Goal: Information Seeking & Learning: Learn about a topic

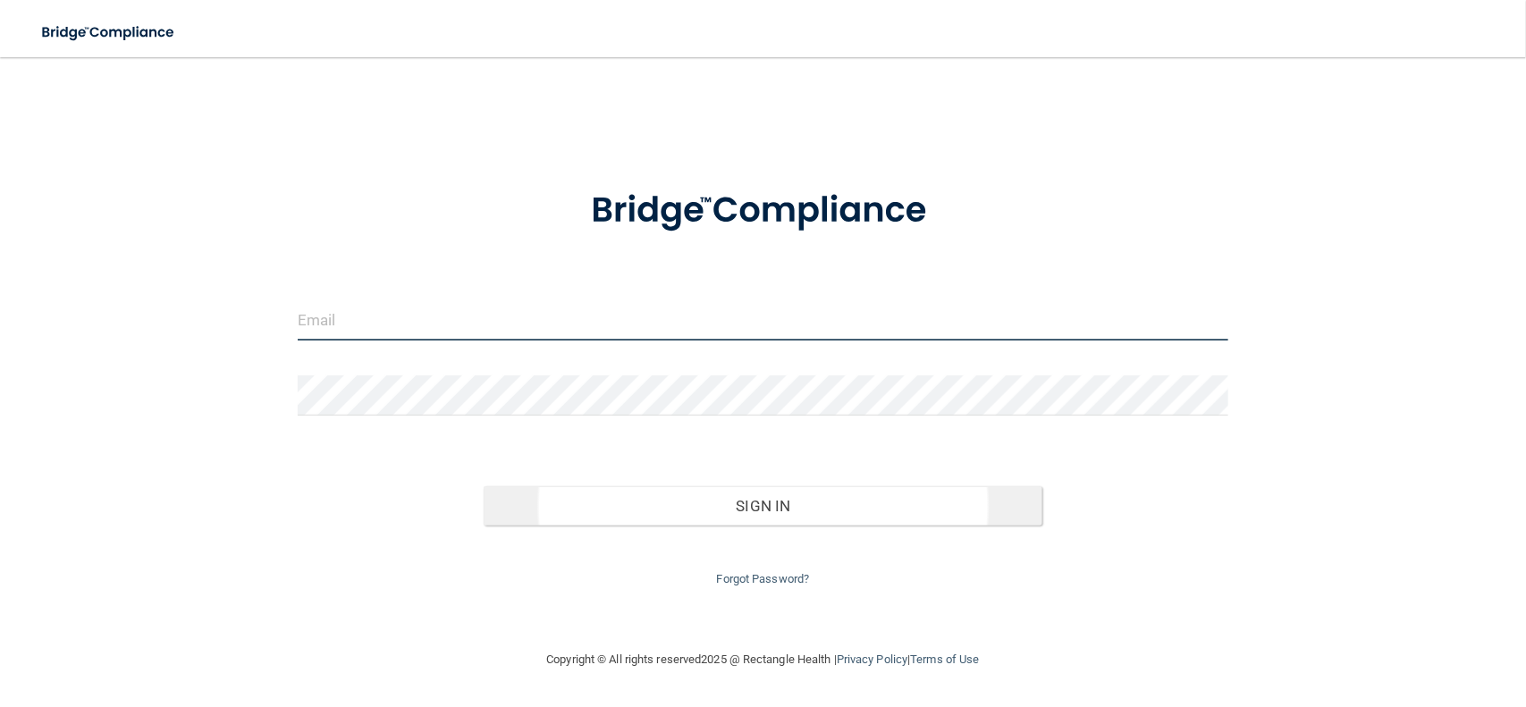
type input "[EMAIL_ADDRESS][DOMAIN_NAME]"
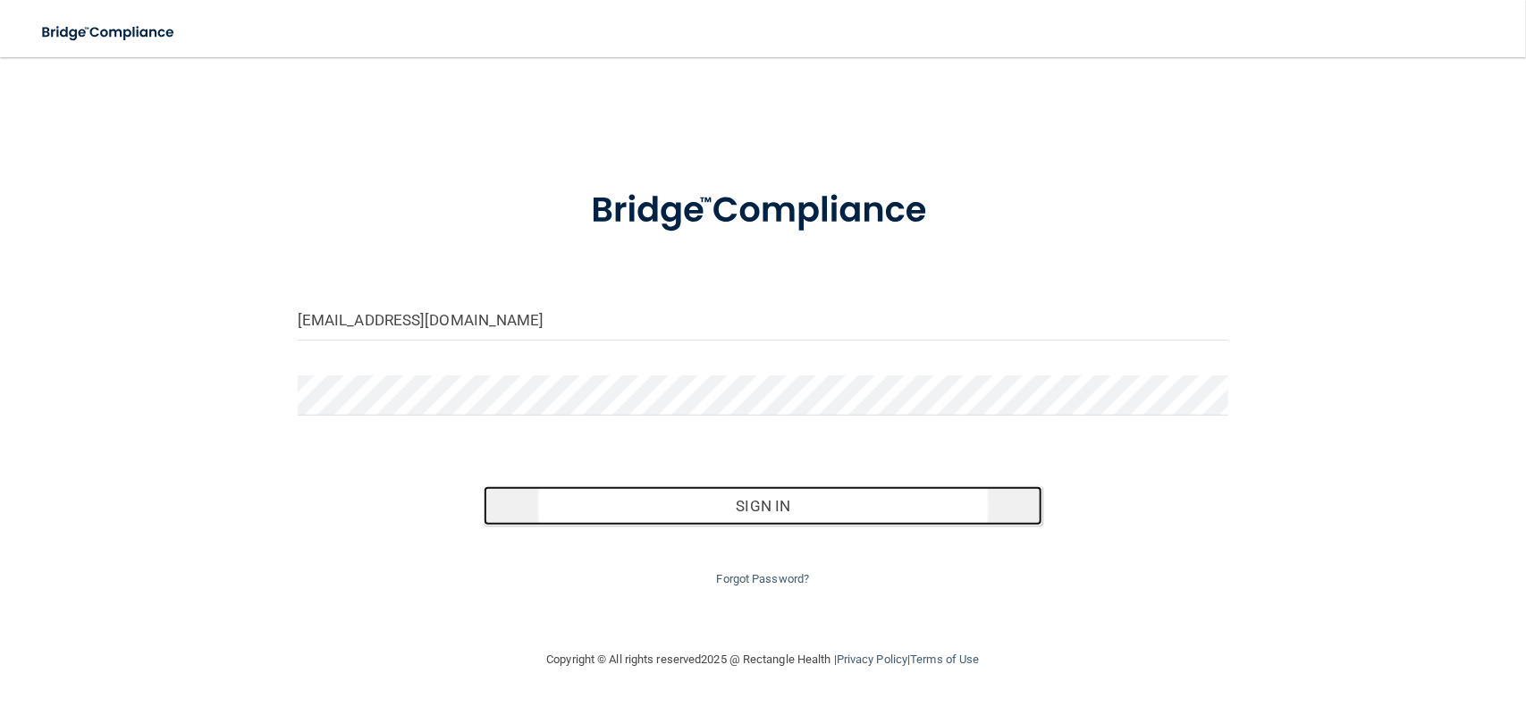
click at [642, 505] on button "Sign In" at bounding box center [763, 505] width 559 height 39
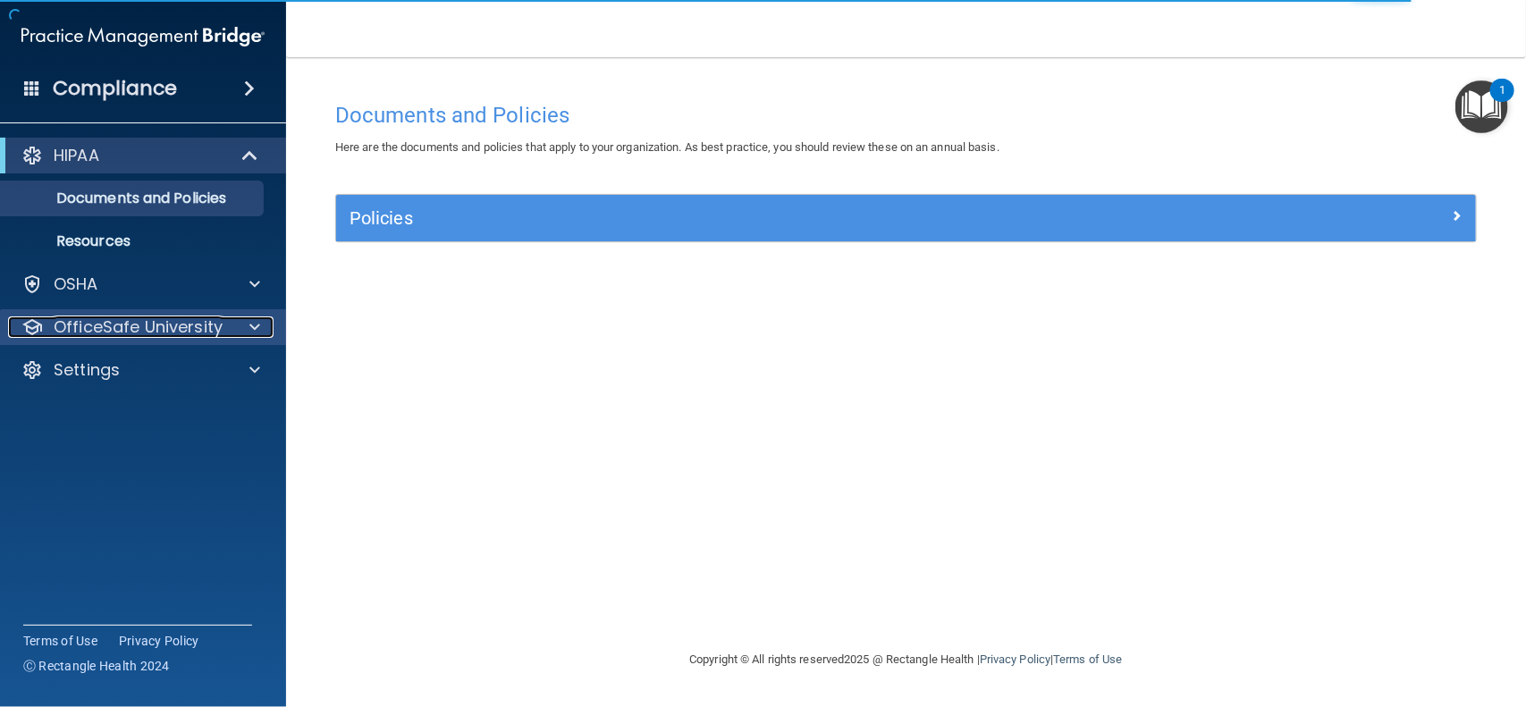
click at [257, 337] on span at bounding box center [254, 326] width 11 height 21
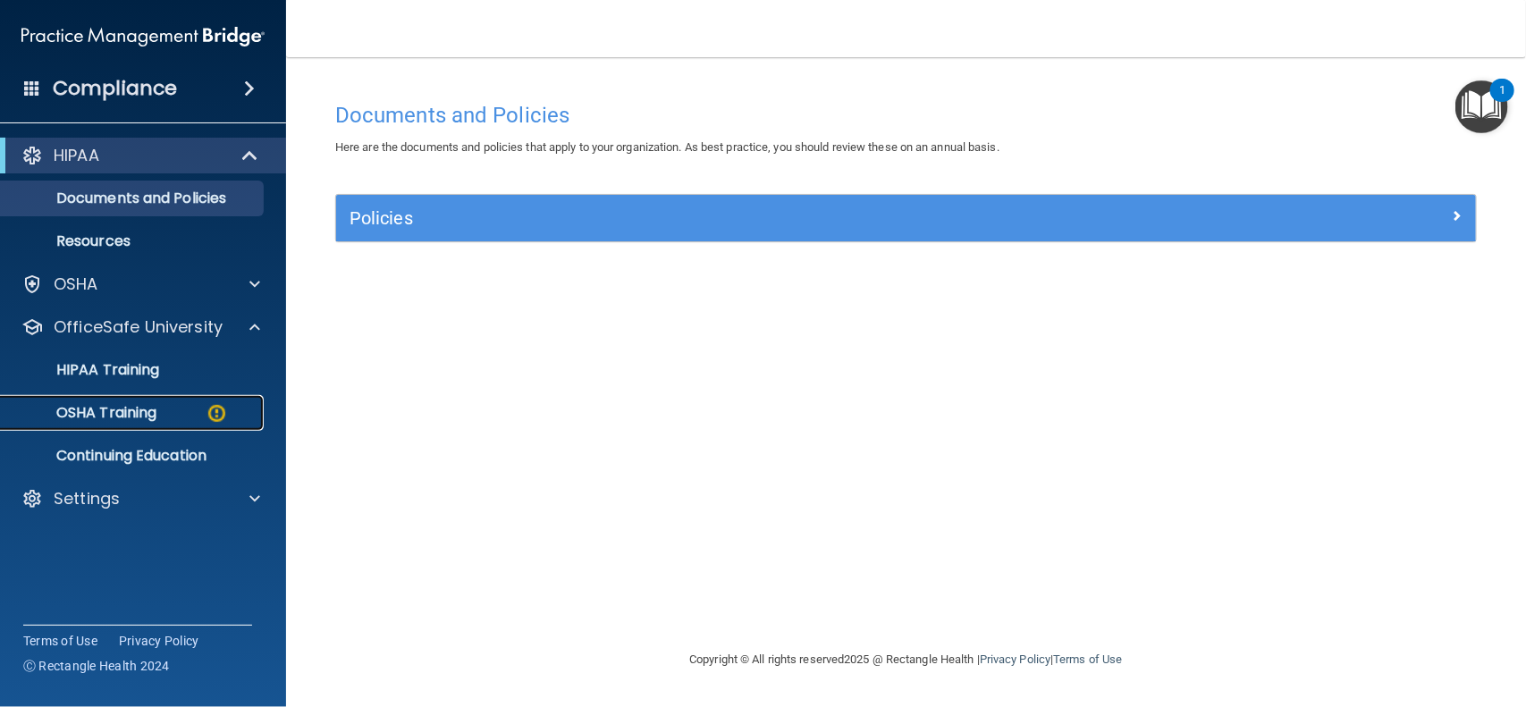
click at [154, 421] on p "OSHA Training" at bounding box center [84, 413] width 145 height 18
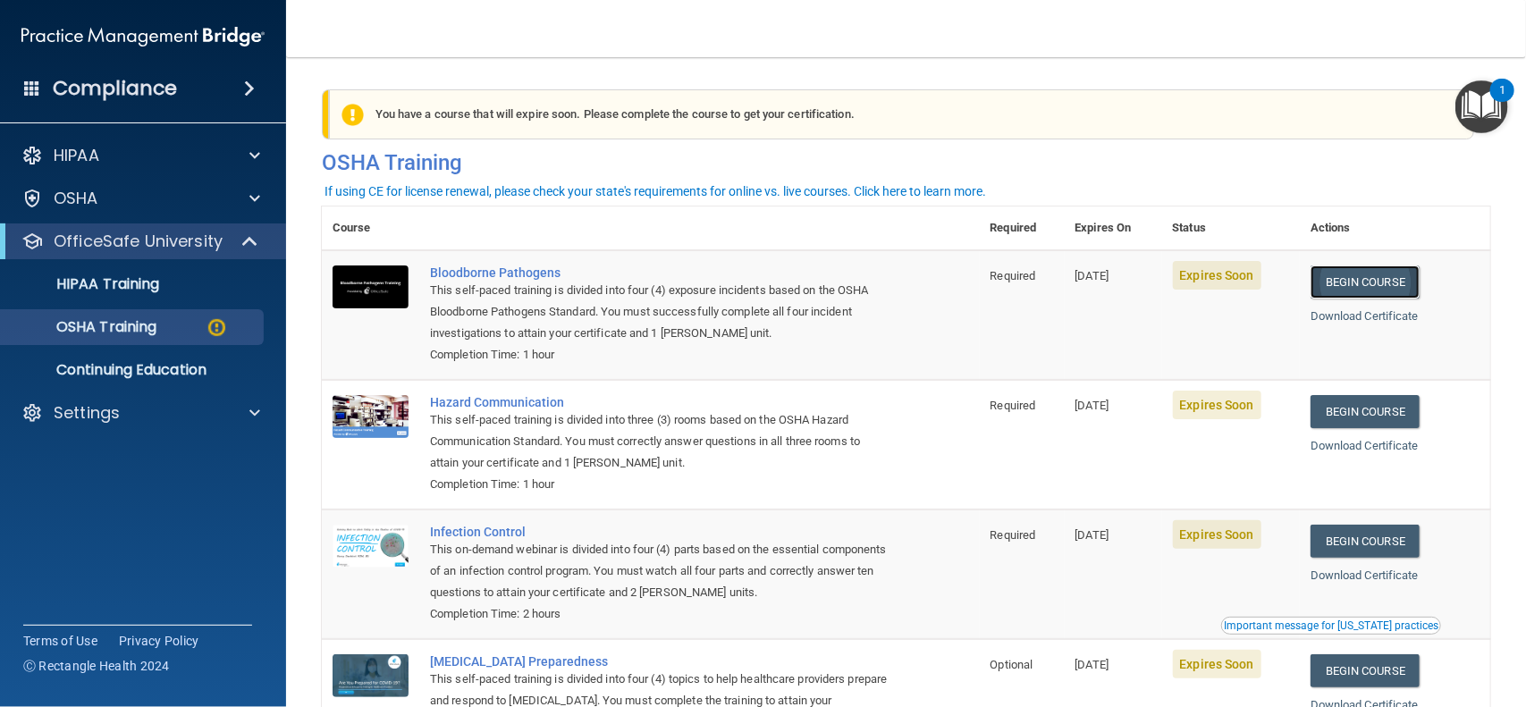
click at [1343, 269] on link "Begin Course" at bounding box center [1365, 282] width 109 height 33
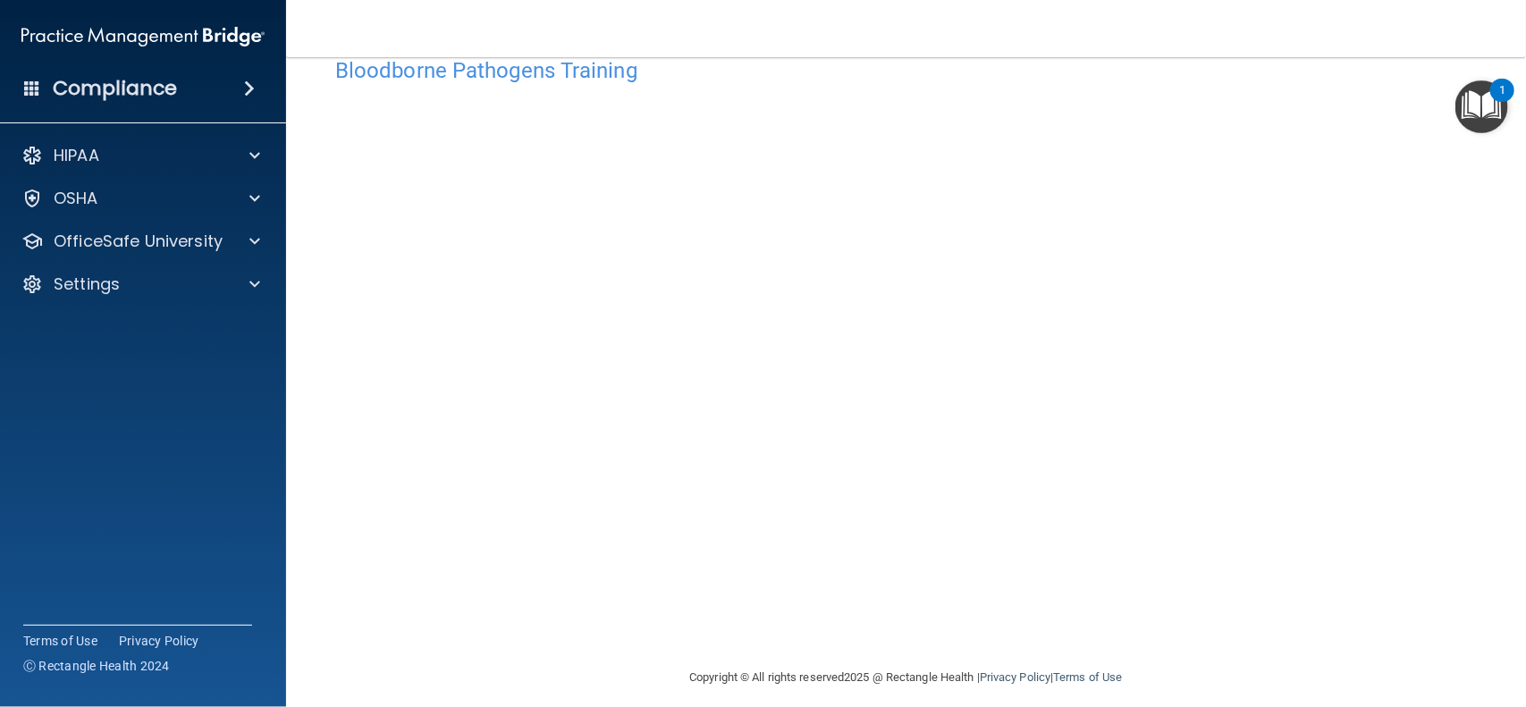
scroll to position [58, 0]
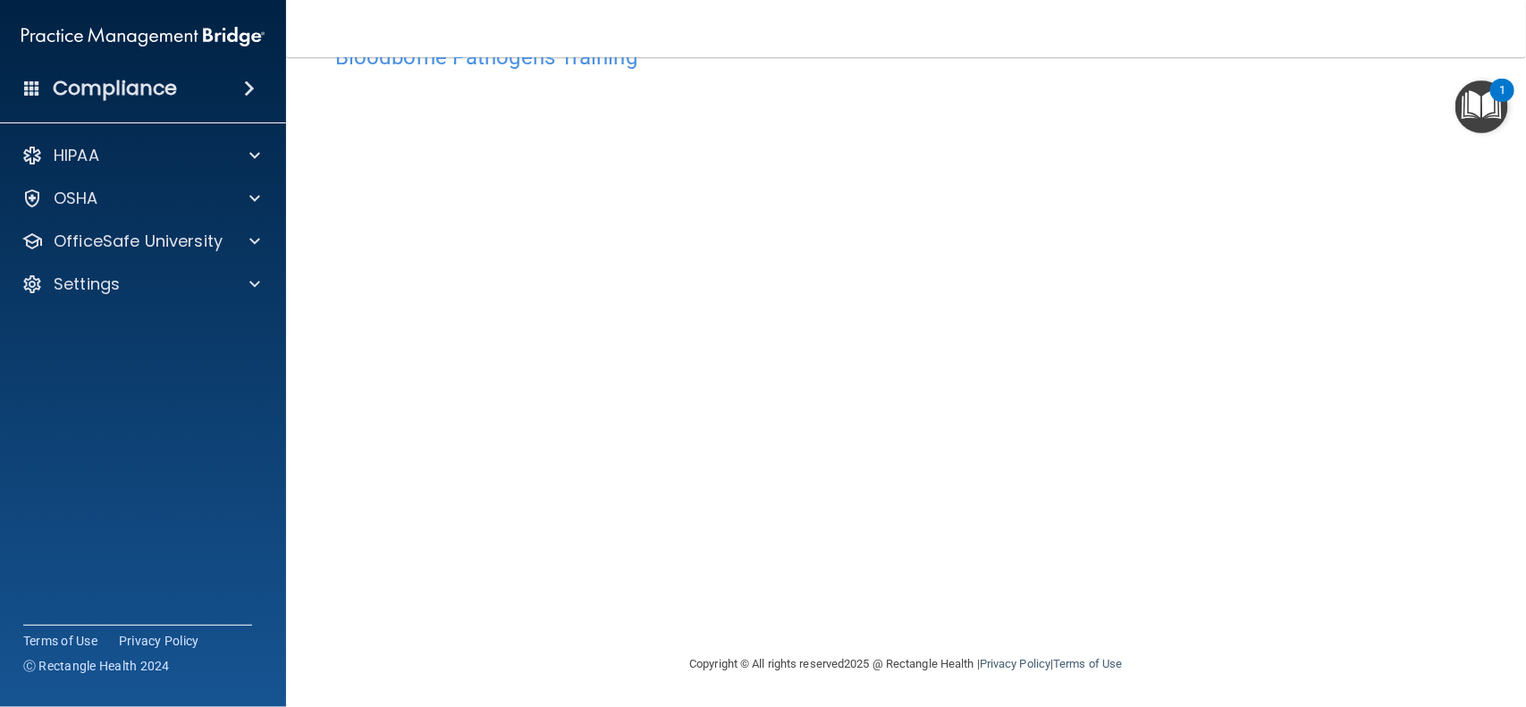
click at [1484, 114] on img "Open Resource Center, 1 new notification" at bounding box center [1481, 106] width 53 height 53
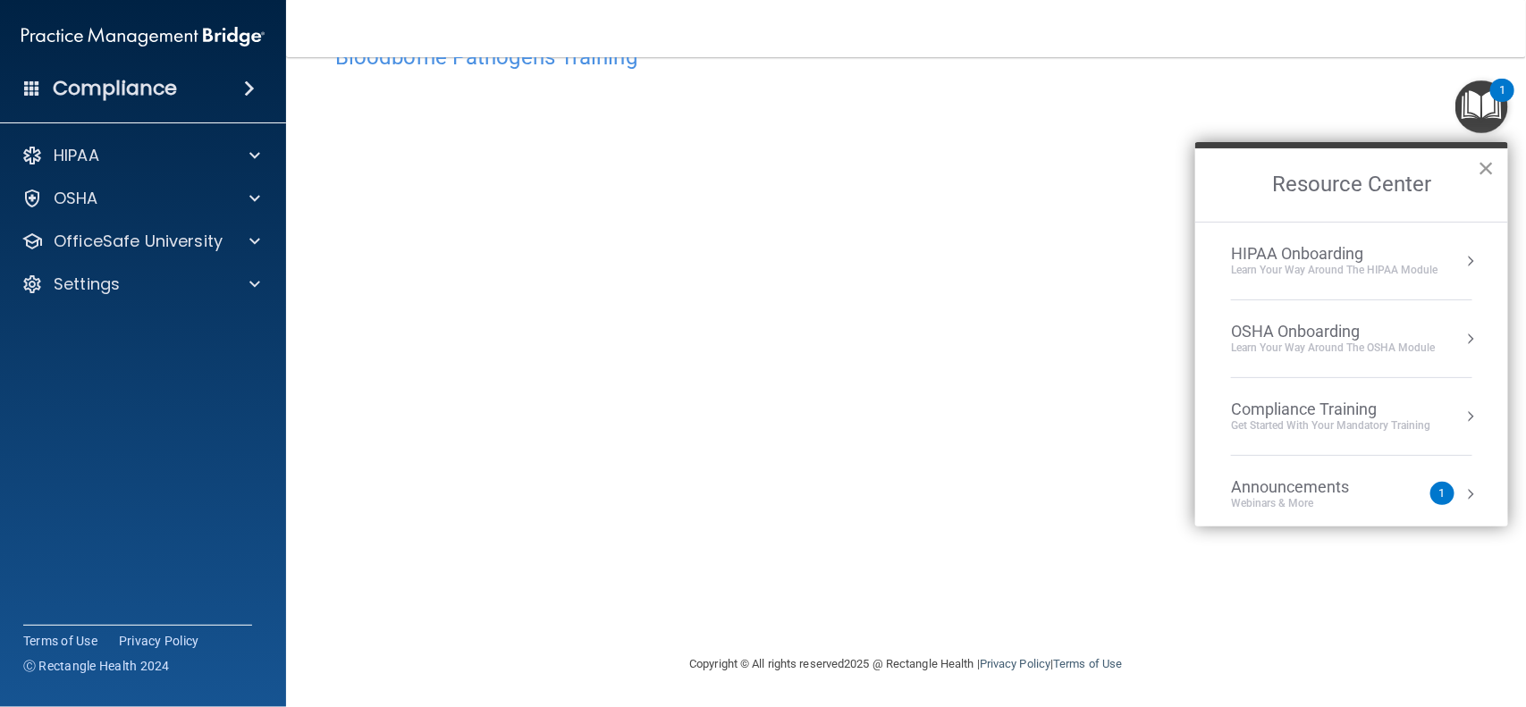
click at [1491, 167] on button "×" at bounding box center [1486, 168] width 17 height 29
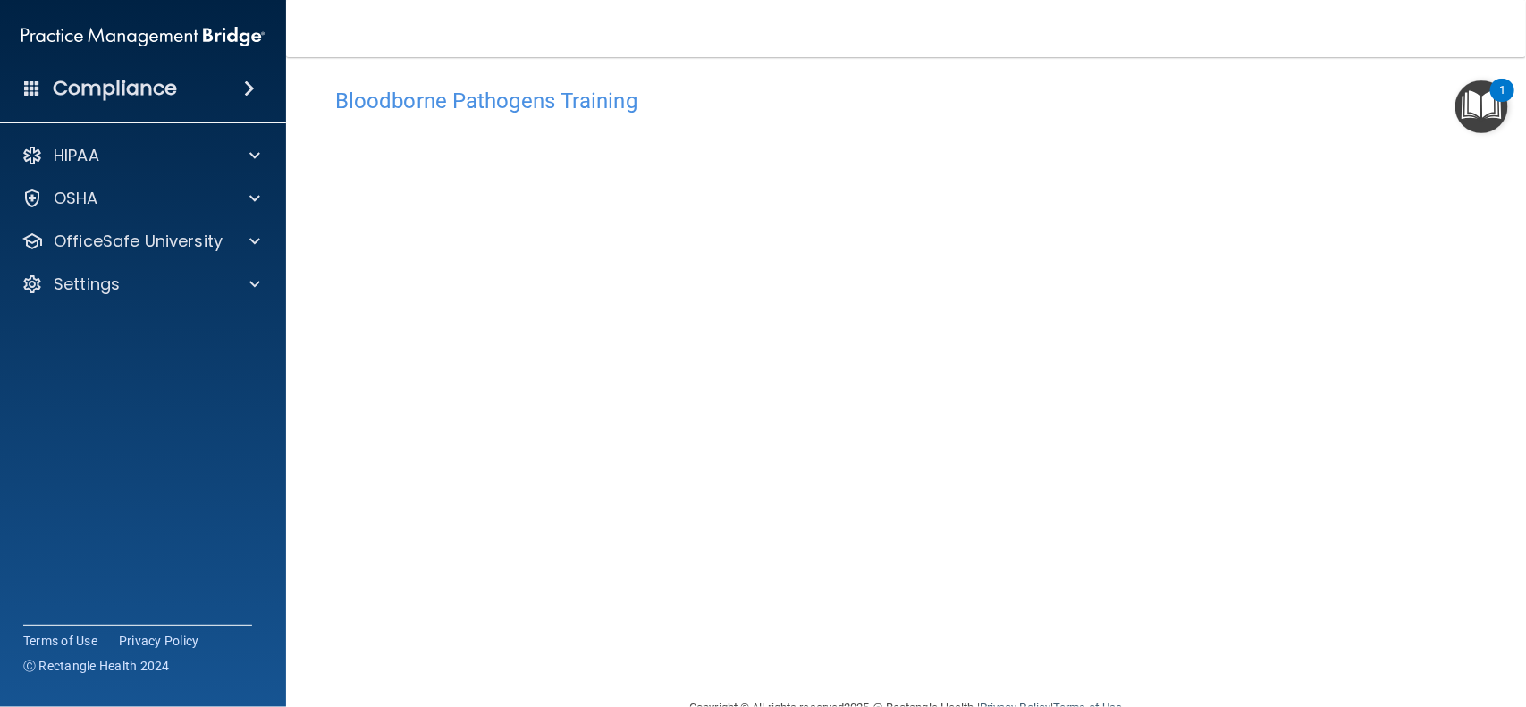
scroll to position [0, 0]
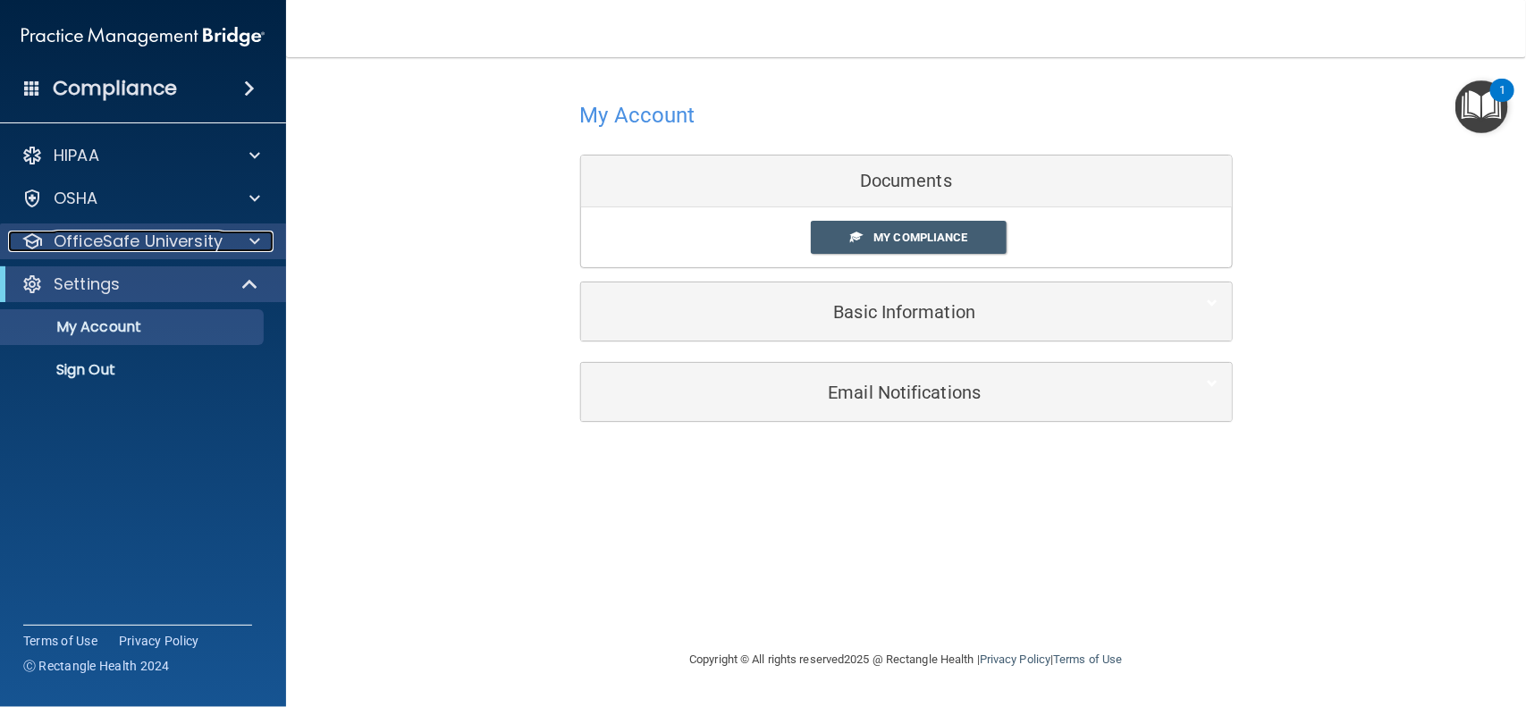
click at [206, 234] on p "OfficeSafe University" at bounding box center [138, 241] width 169 height 21
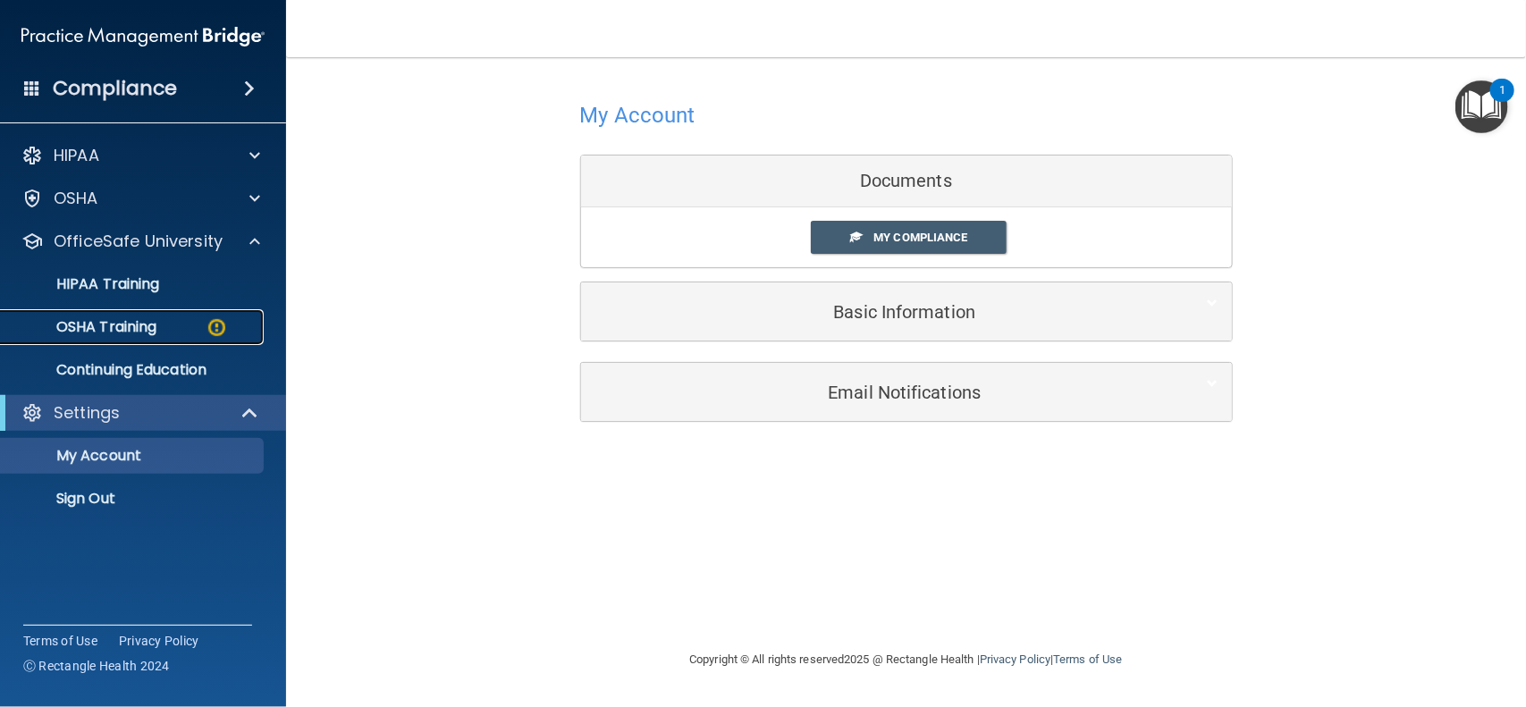
click at [194, 320] on div "OSHA Training" at bounding box center [134, 327] width 244 height 18
